Goal: Information Seeking & Learning: Learn about a topic

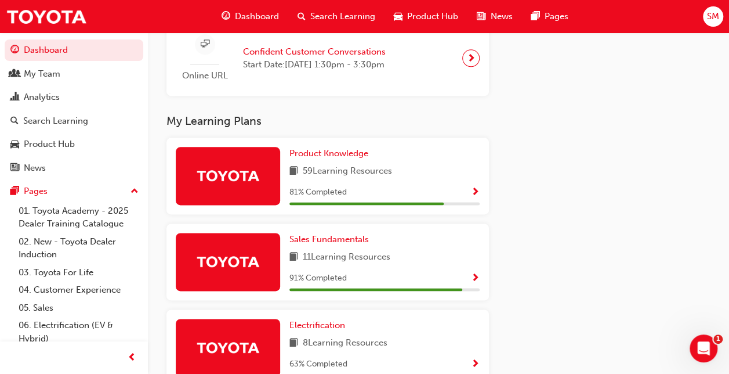
scroll to position [696, 0]
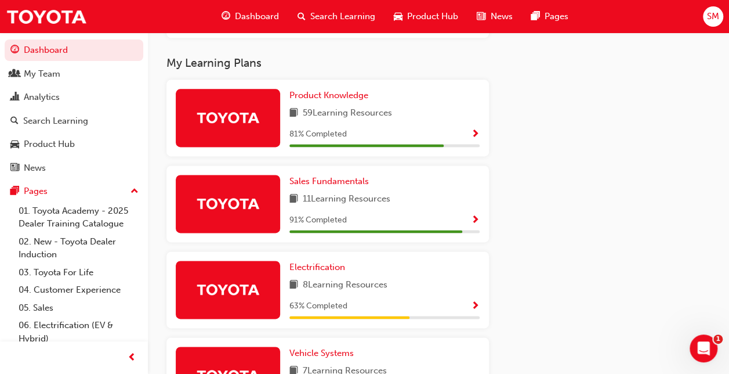
click at [473, 132] on span "Show Progress" at bounding box center [475, 134] width 9 height 10
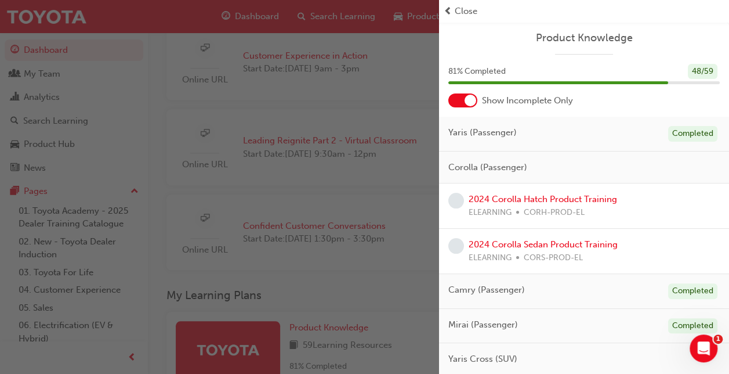
scroll to position [638, 0]
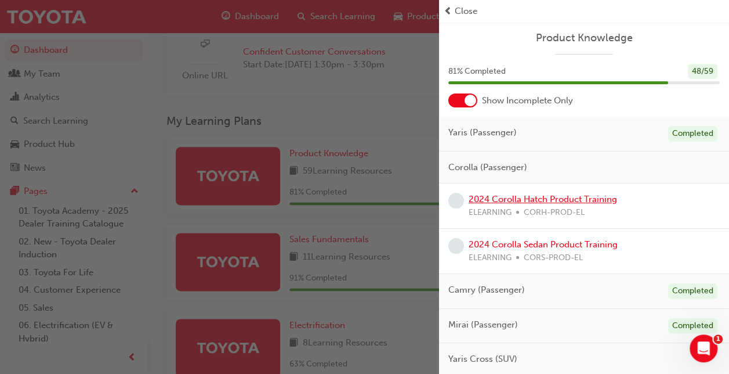
click at [564, 200] on link "2024 Corolla Hatch Product Training" at bounding box center [543, 199] width 149 height 10
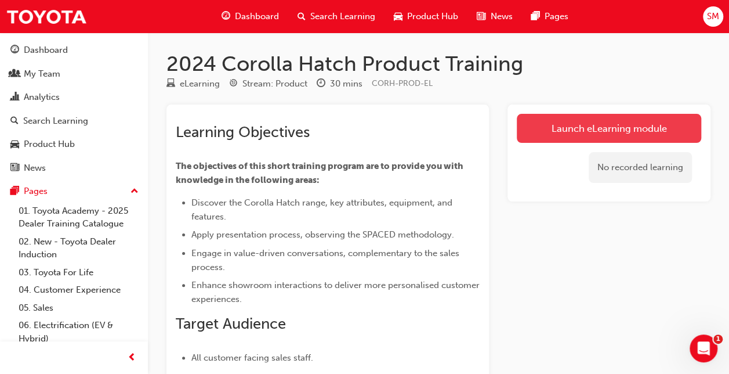
click at [624, 125] on link "Launch eLearning module" at bounding box center [609, 128] width 184 height 29
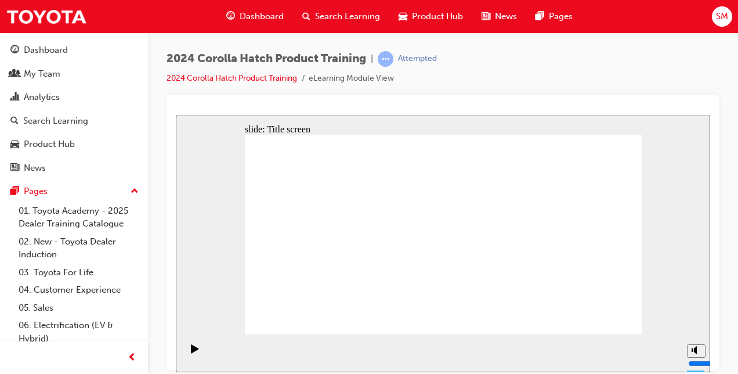
click at [193, 132] on div "slide: Content arrow_red.png BACK NEXT BACK NEXT Back to top Playback Speed 2 1…" at bounding box center [443, 243] width 534 height 256
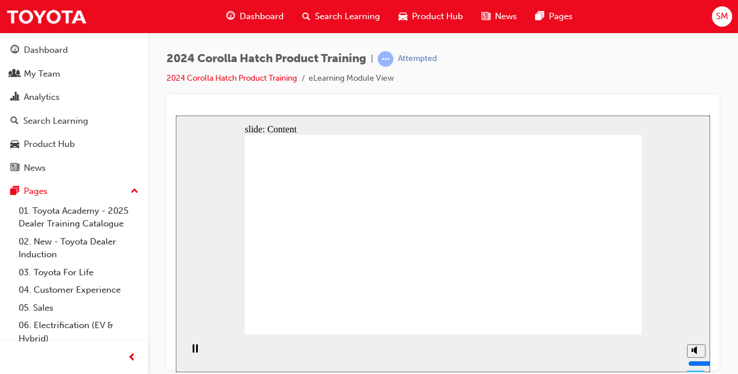
click at [193, 352] on icon "Pause (Ctrl+Alt+P)" at bounding box center [195, 347] width 5 height 8
